Goal: Information Seeking & Learning: Learn about a topic

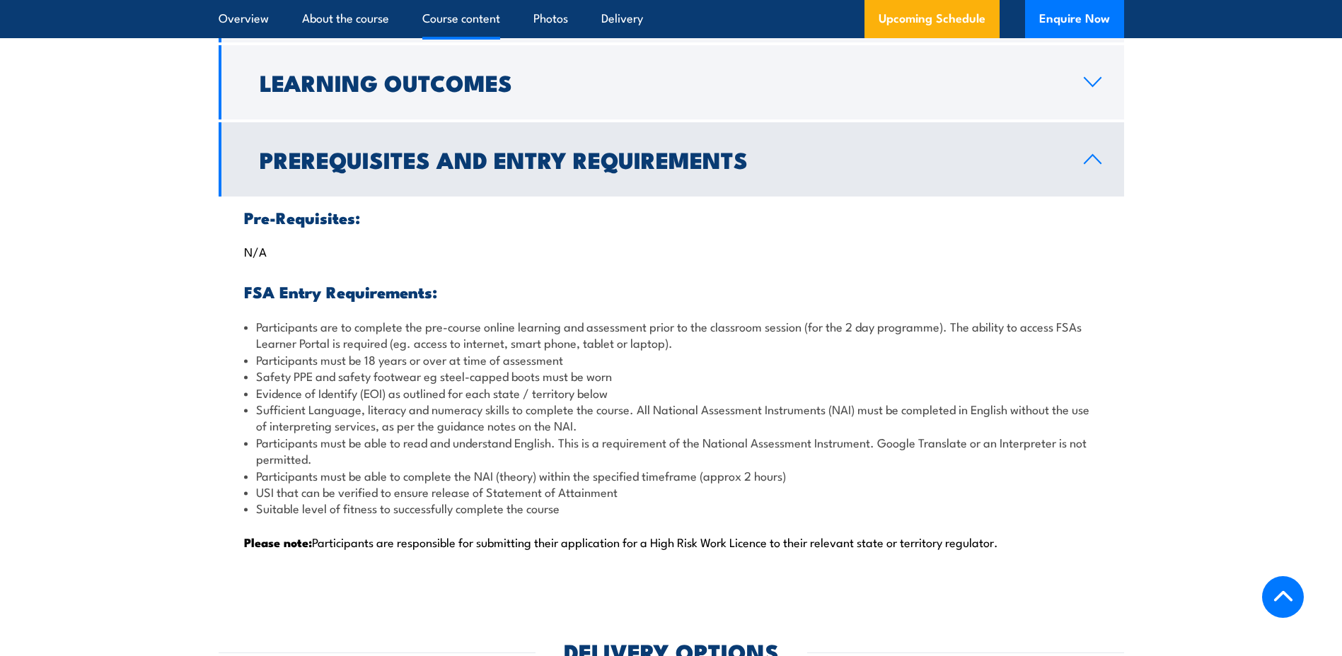
scroll to position [1415, 0]
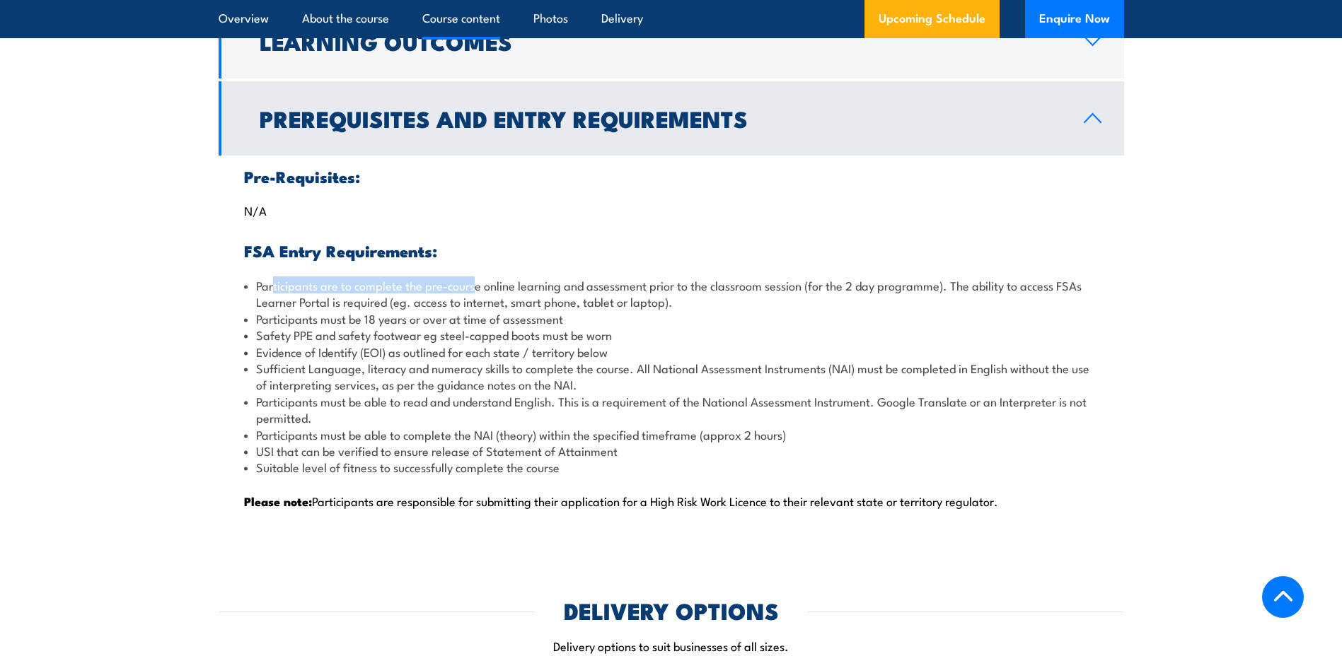
drag, startPoint x: 272, startPoint y: 285, endPoint x: 474, endPoint y: 283, distance: 201.6
click at [474, 283] on li "Participants are to complete the pre-course online learning and assessment prio…" at bounding box center [671, 293] width 854 height 33
drag, startPoint x: 258, startPoint y: 371, endPoint x: 365, endPoint y: 370, distance: 106.8
click at [365, 370] on li "Sufficient Language, literacy and numeracy skills to complete the course. All N…" at bounding box center [671, 376] width 854 height 33
drag, startPoint x: 366, startPoint y: 369, endPoint x: 415, endPoint y: 375, distance: 49.1
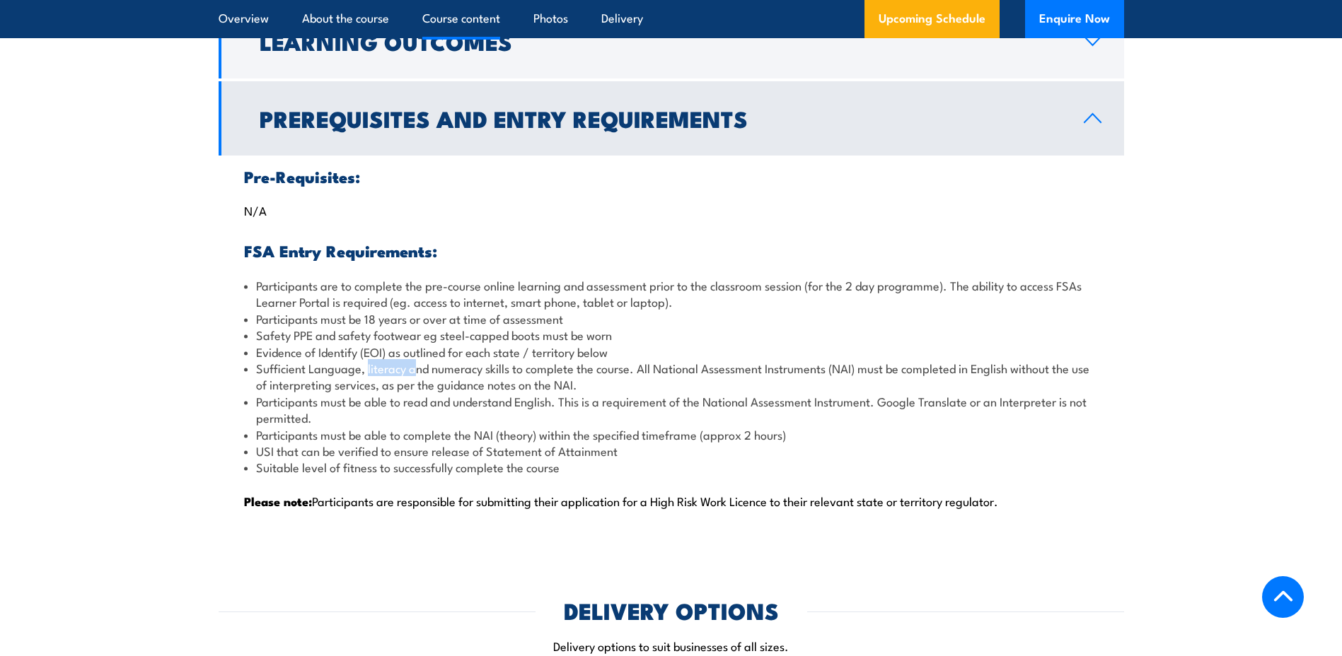
click at [415, 375] on li "Sufficient Language, literacy and numeracy skills to complete the course. All N…" at bounding box center [671, 376] width 854 height 33
drag, startPoint x: 415, startPoint y: 375, endPoint x: 310, endPoint y: 359, distance: 105.9
click at [310, 359] on li "Evidence of Identify (EOI) as outlined for each state / territory below" at bounding box center [671, 352] width 854 height 16
click at [301, 368] on li "Sufficient Language, literacy and numeracy skills to complete the course. All N…" at bounding box center [671, 376] width 854 height 33
drag, startPoint x: 252, startPoint y: 370, endPoint x: 262, endPoint y: 371, distance: 9.9
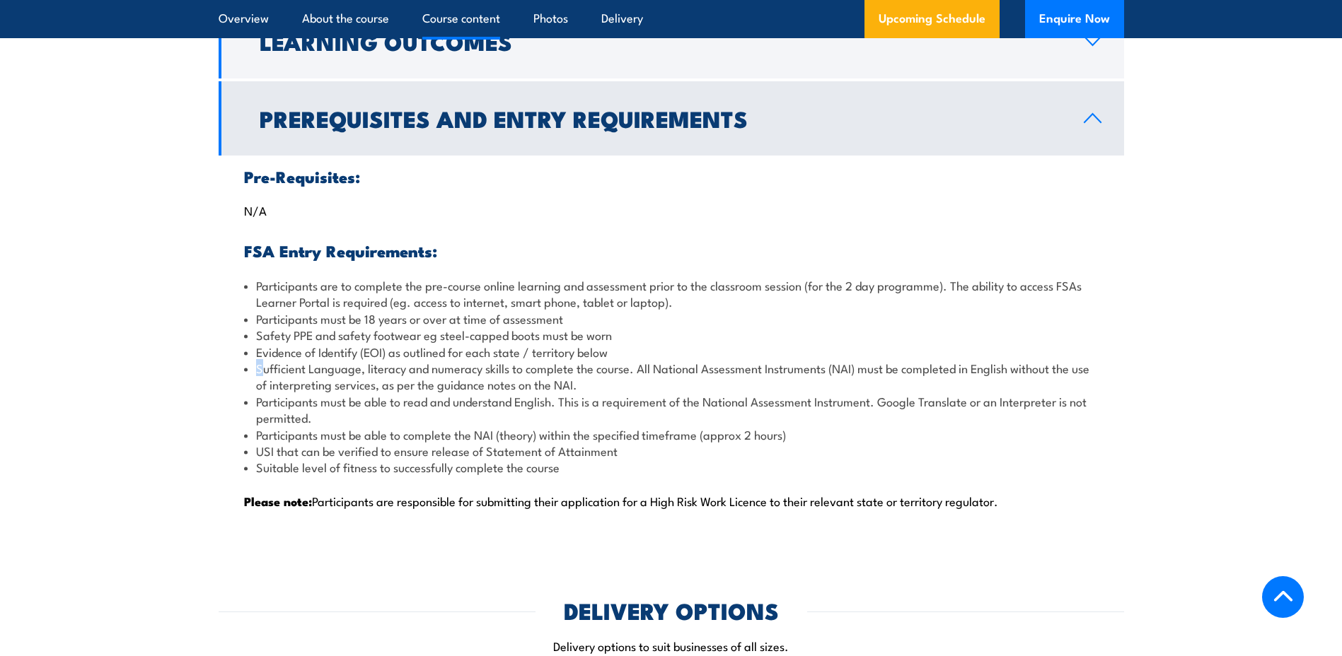
click at [262, 371] on li "Sufficient Language, literacy and numeracy skills to complete the course. All N…" at bounding box center [671, 376] width 854 height 33
click at [261, 371] on li "Sufficient Language, literacy and numeracy skills to complete the course. All N…" at bounding box center [671, 376] width 854 height 33
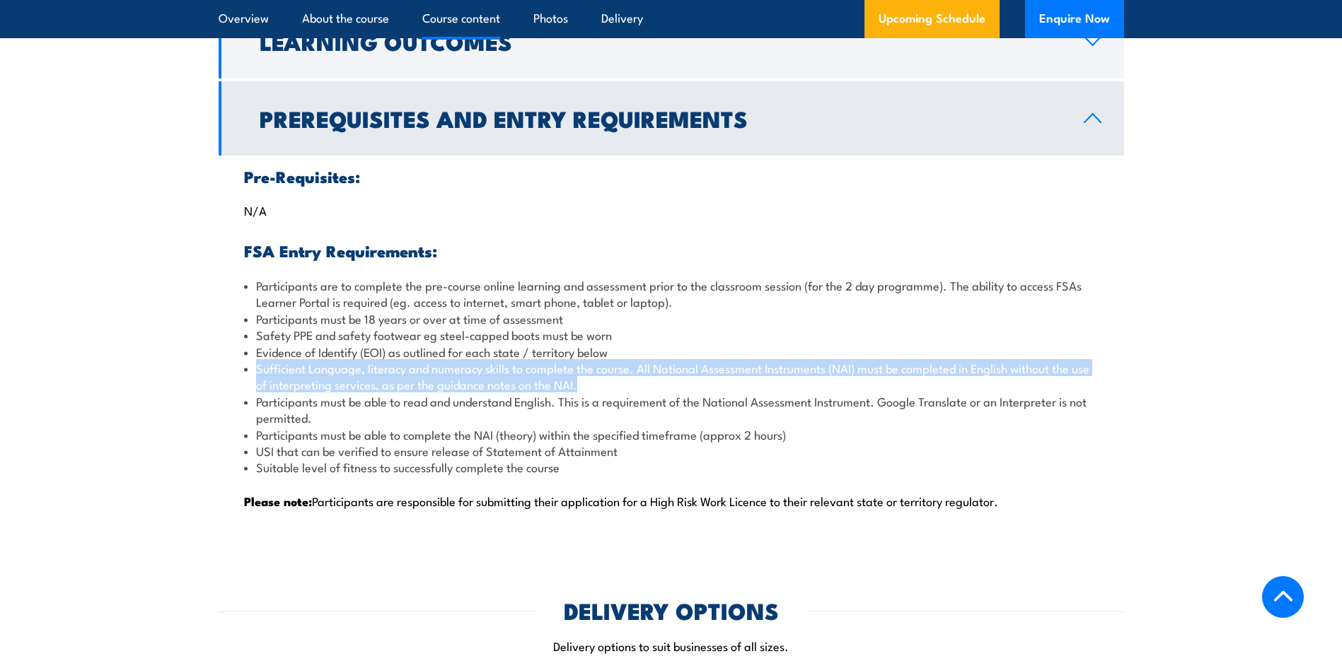
drag, startPoint x: 257, startPoint y: 370, endPoint x: 580, endPoint y: 383, distance: 323.5
click at [580, 383] on li "Sufficient Language, literacy and numeracy skills to complete the course. All N…" at bounding box center [671, 376] width 854 height 33
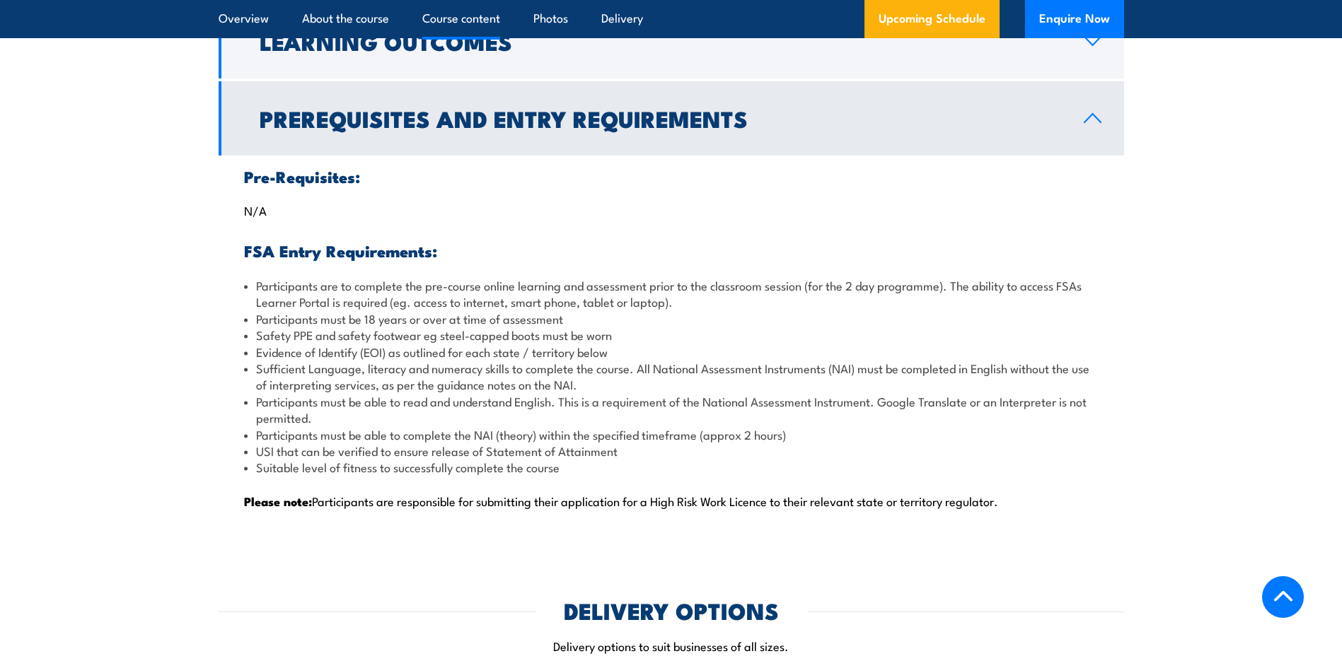
drag, startPoint x: 580, startPoint y: 383, endPoint x: 522, endPoint y: 407, distance: 62.8
click at [522, 407] on li "Participants must be able to read and understand English. This is a requirement…" at bounding box center [671, 409] width 854 height 33
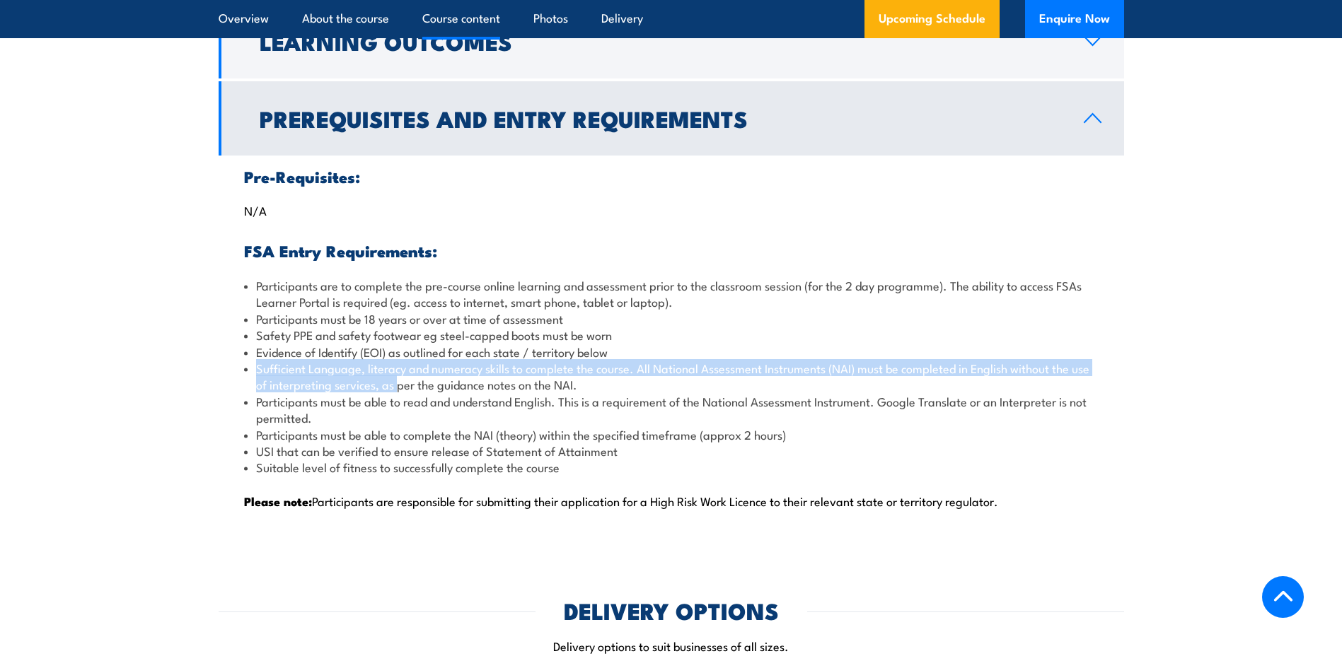
drag, startPoint x: 257, startPoint y: 371, endPoint x: 400, endPoint y: 383, distance: 144.1
click at [400, 383] on li "Sufficient Language, literacy and numeracy skills to complete the course. All N…" at bounding box center [671, 376] width 854 height 33
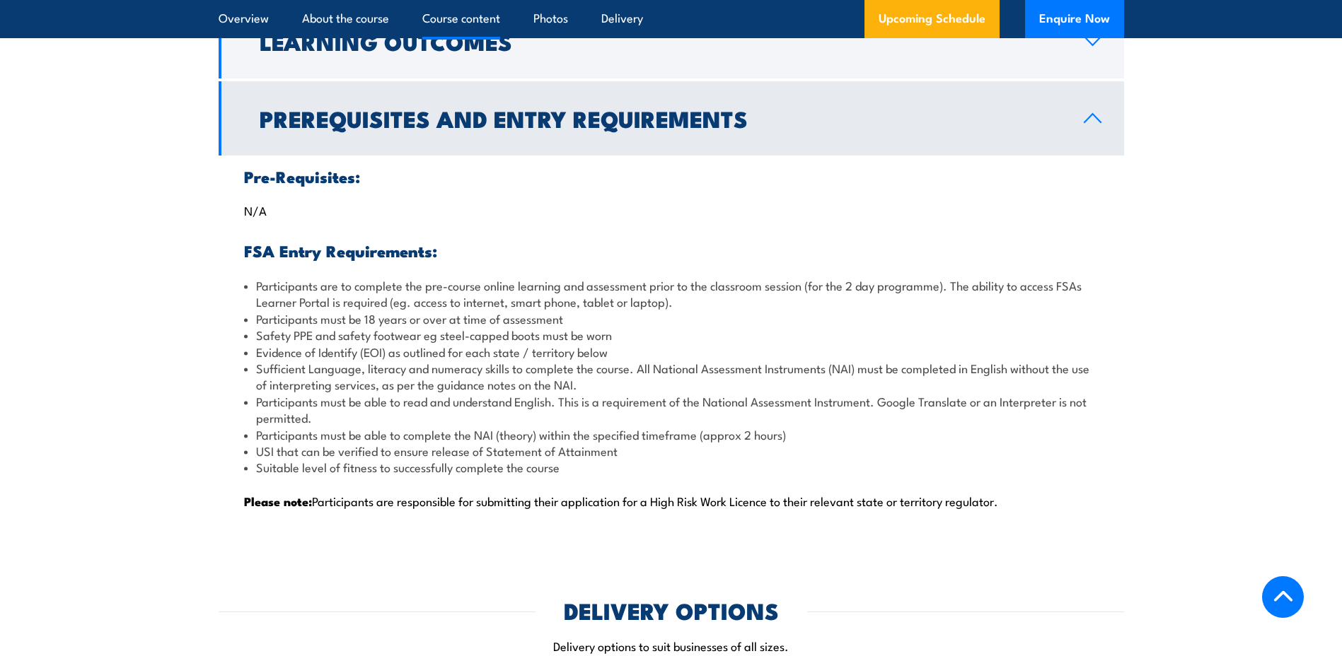
click at [398, 449] on li "USI that can be verified to ensure release of Statement of Attainment" at bounding box center [671, 451] width 854 height 16
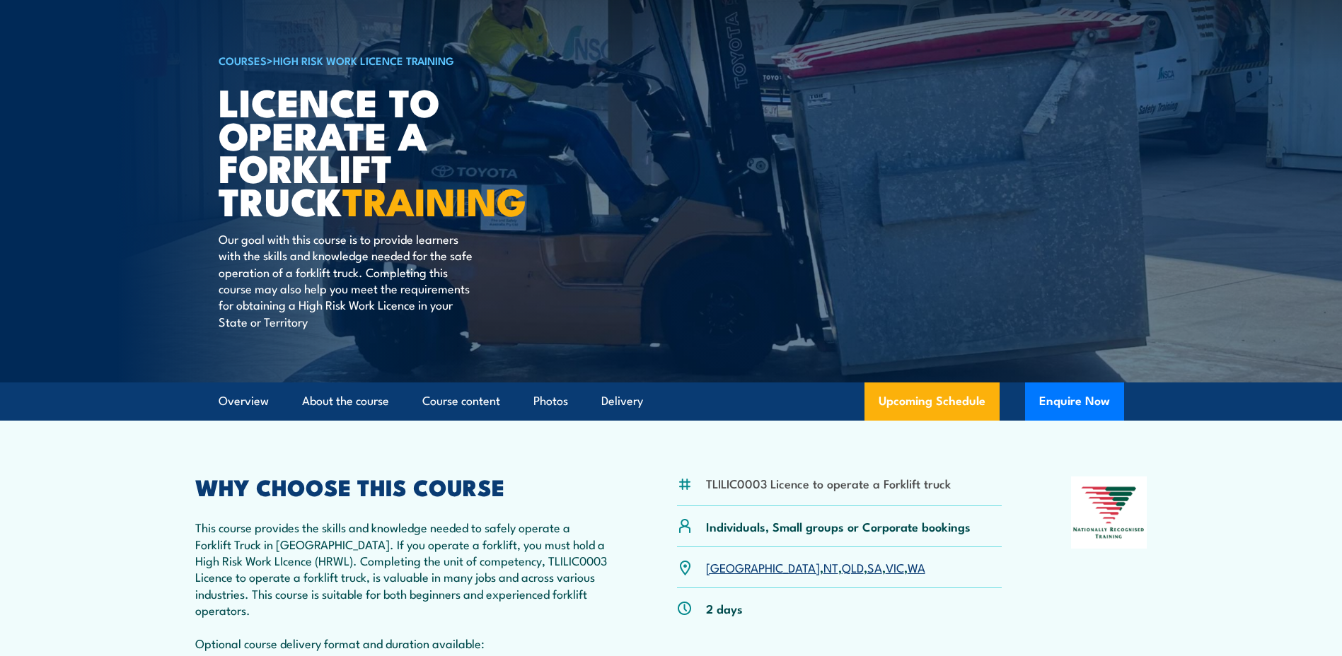
scroll to position [0, 0]
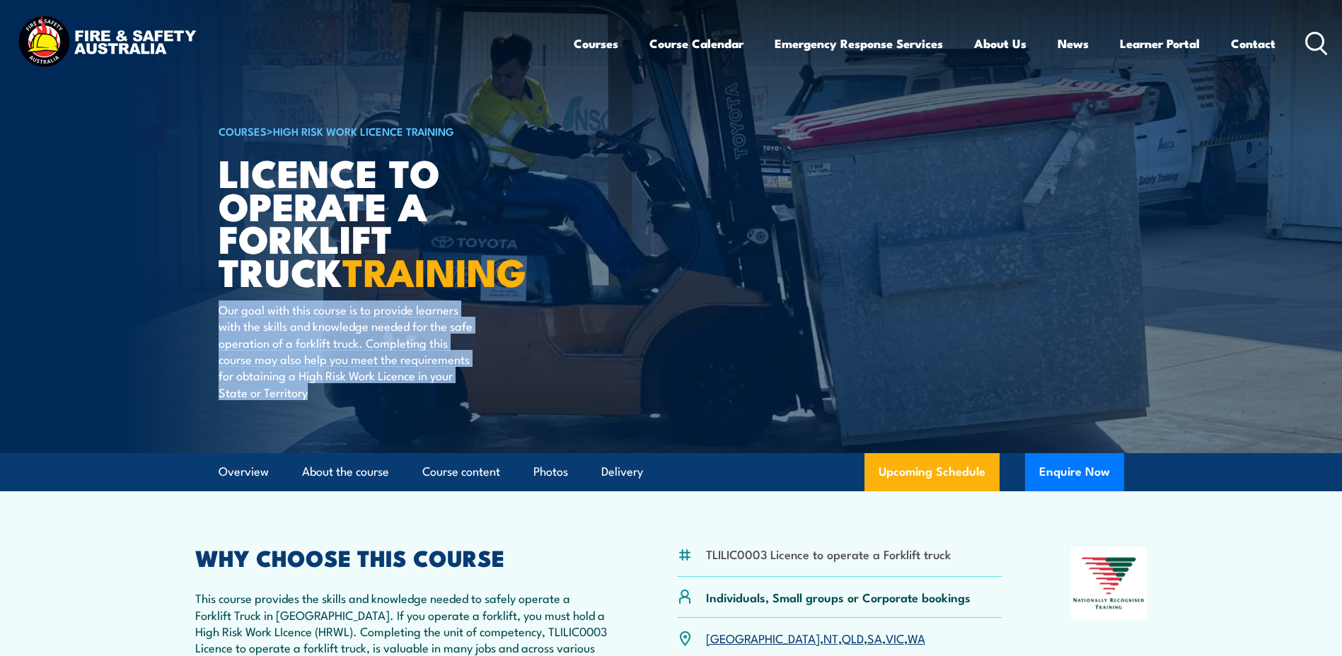
drag, startPoint x: 219, startPoint y: 310, endPoint x: 352, endPoint y: 396, distance: 157.5
click at [352, 396] on p "Our goal with this course is to provide learners with the skills and knowledge …" at bounding box center [348, 350] width 258 height 99
drag, startPoint x: 352, startPoint y: 396, endPoint x: 505, endPoint y: 385, distance: 153.8
click at [505, 385] on div "COURSES > High Risk Work Licence Training Licence to operate a forklift truck T…" at bounding box center [393, 226] width 349 height 453
drag, startPoint x: 219, startPoint y: 310, endPoint x: 310, endPoint y: 397, distance: 126.6
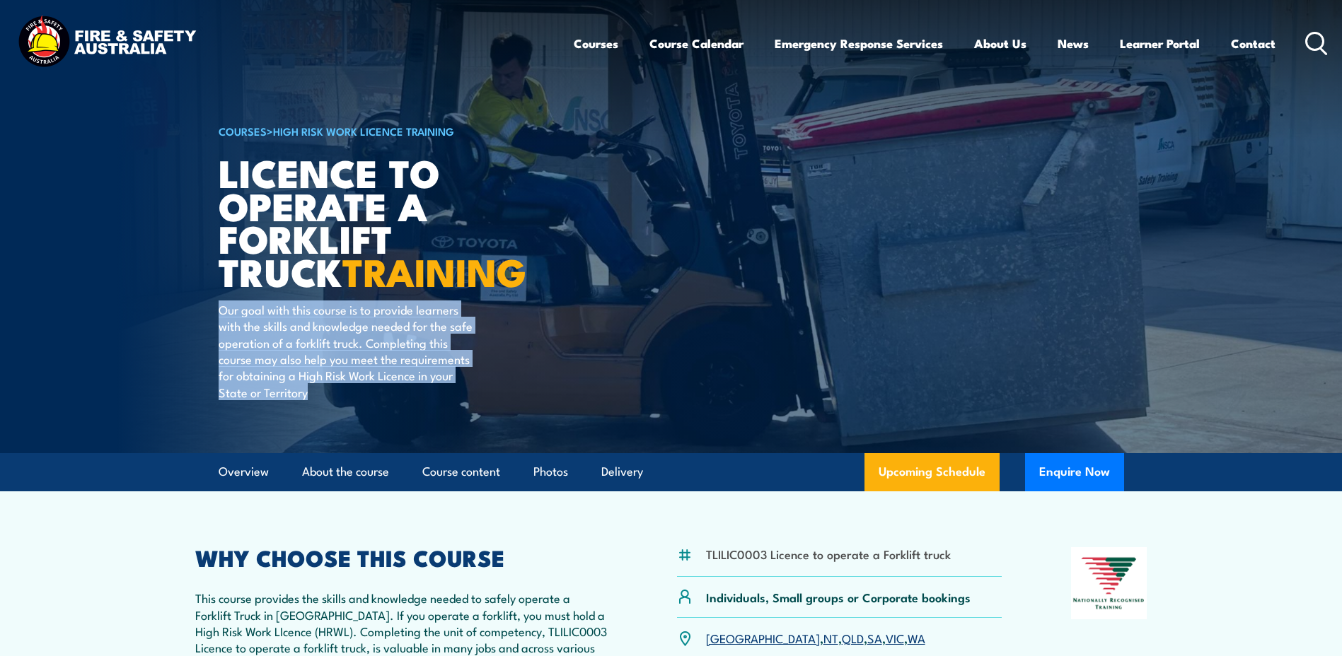
click at [310, 397] on p "Our goal with this course is to provide learners with the skills and knowledge …" at bounding box center [348, 350] width 258 height 99
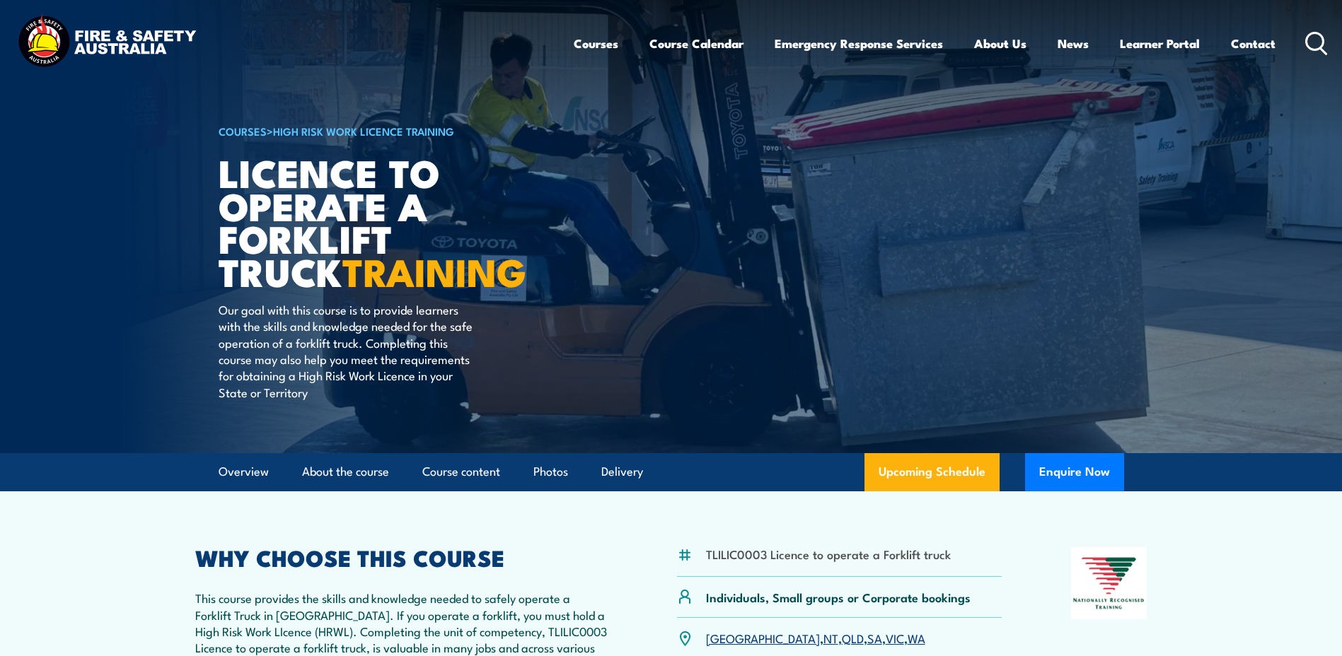
click at [545, 282] on h1 "Licence to operate a forklift truck TRAINING" at bounding box center [393, 222] width 349 height 132
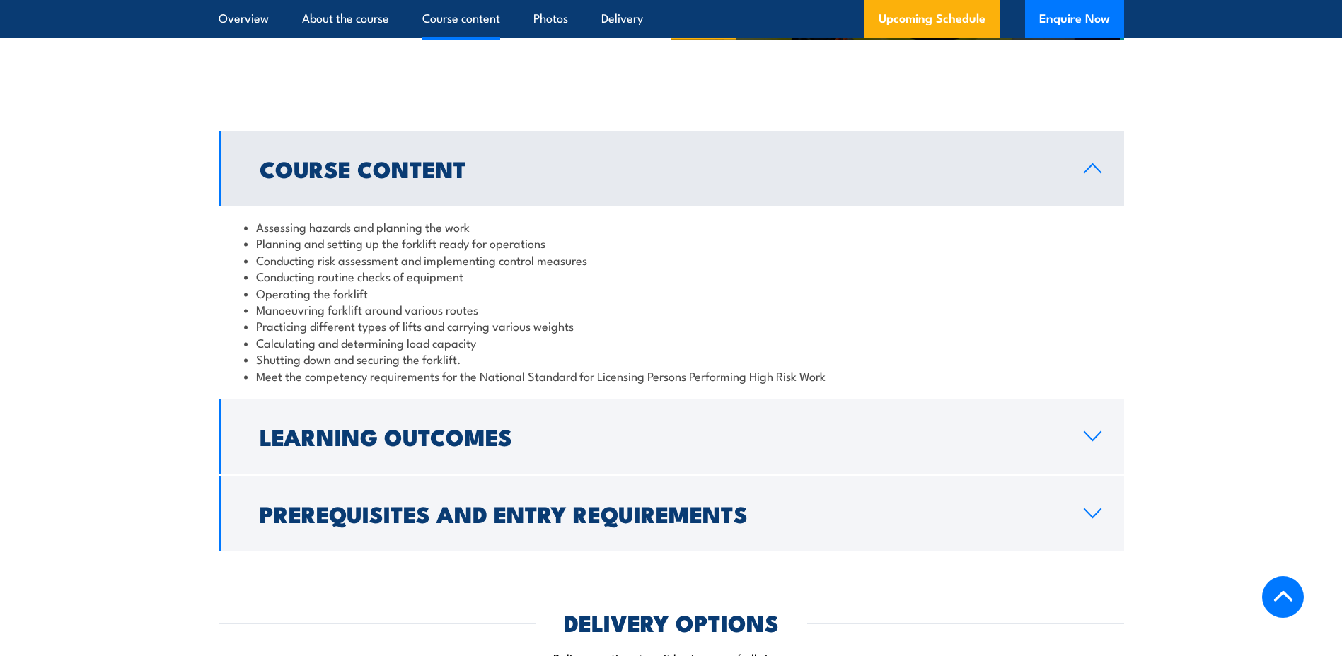
scroll to position [1202, 0]
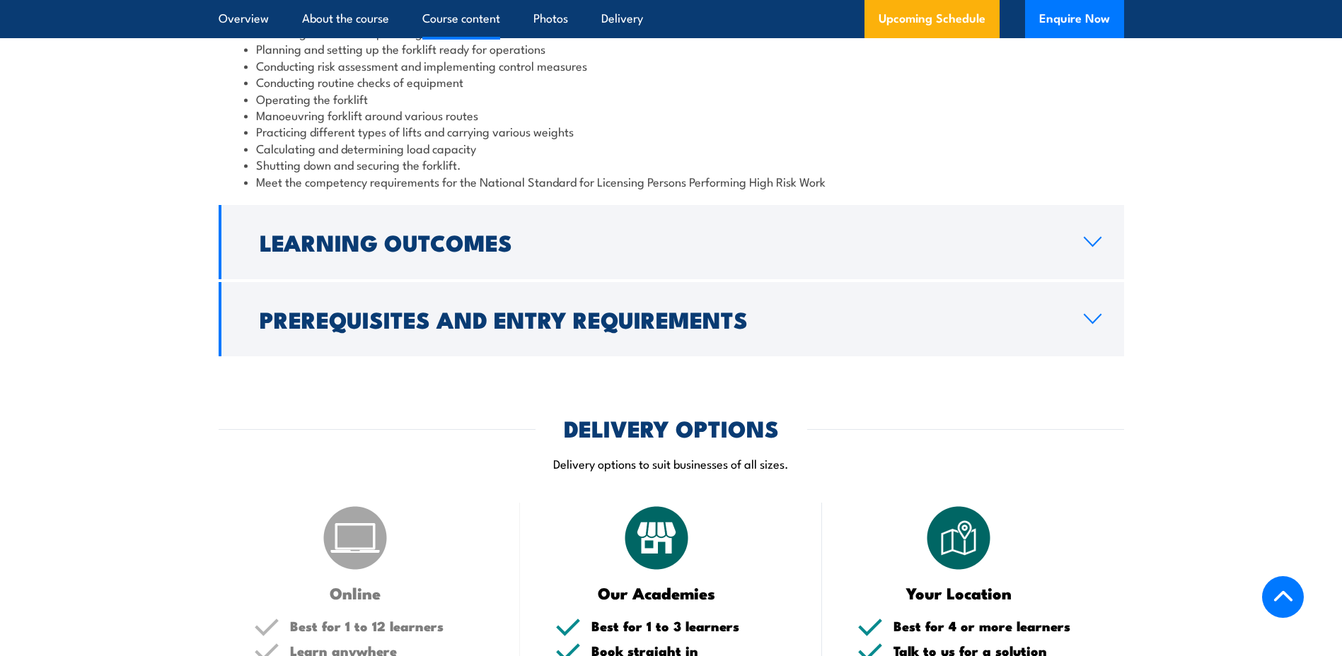
scroll to position [1415, 0]
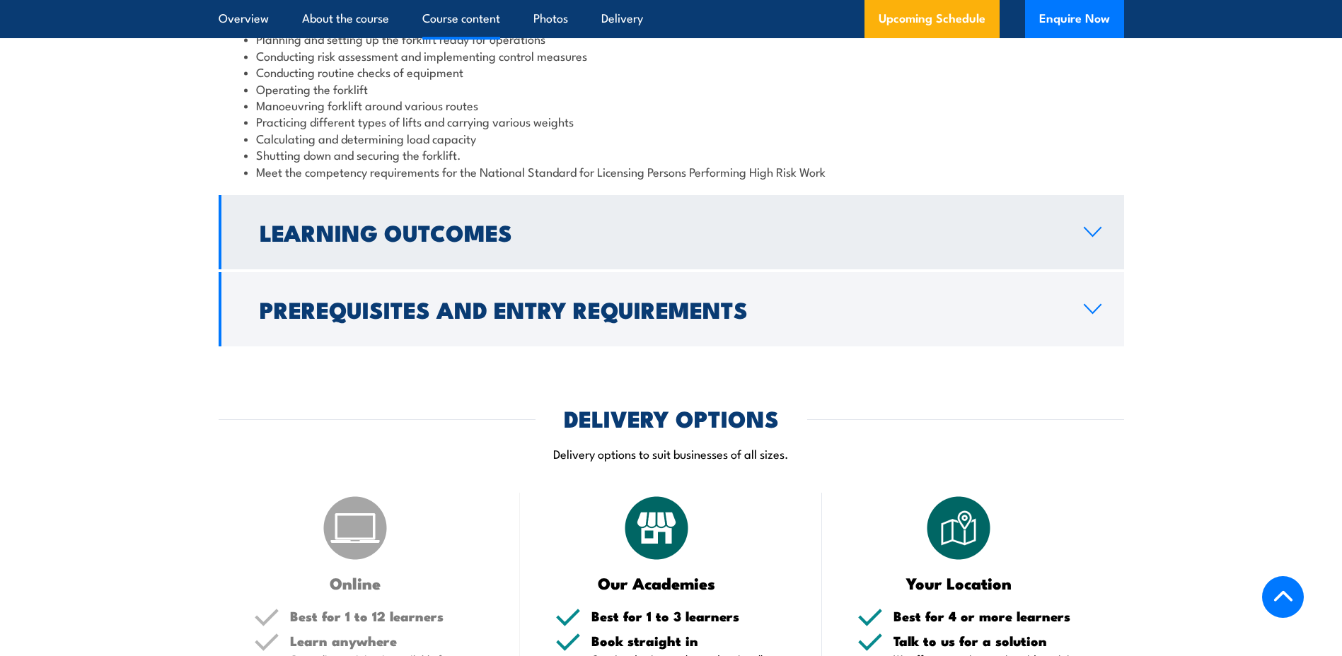
click at [509, 231] on h2 "Learning Outcomes" at bounding box center [660, 232] width 801 height 20
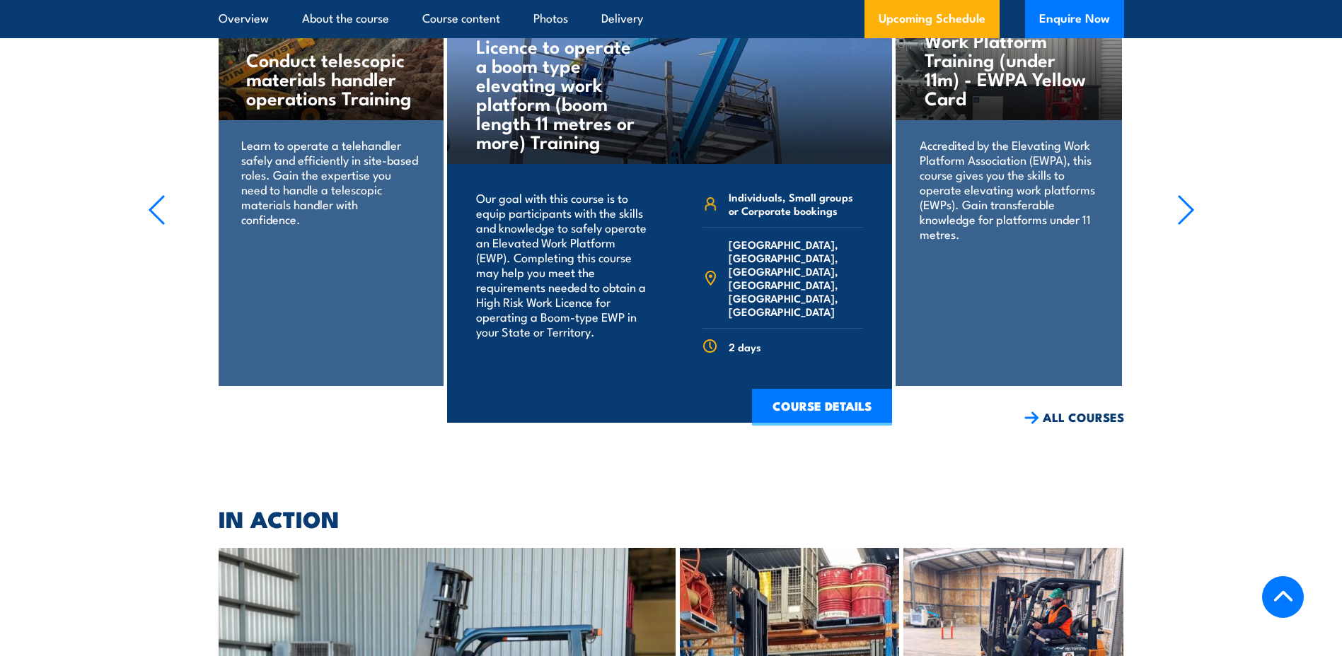
scroll to position [4668, 0]
